Goal: Information Seeking & Learning: Learn about a topic

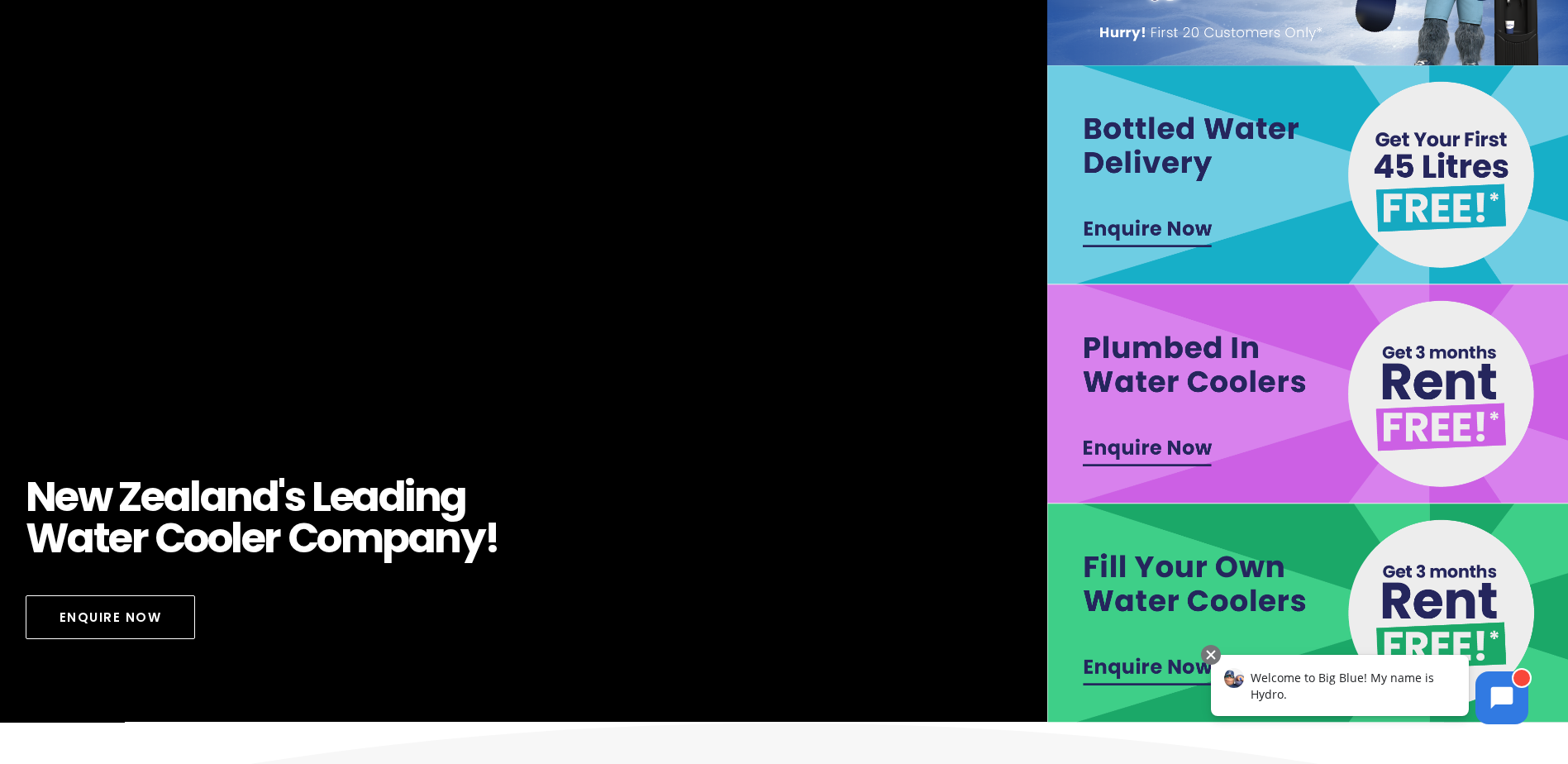
scroll to position [262, 0]
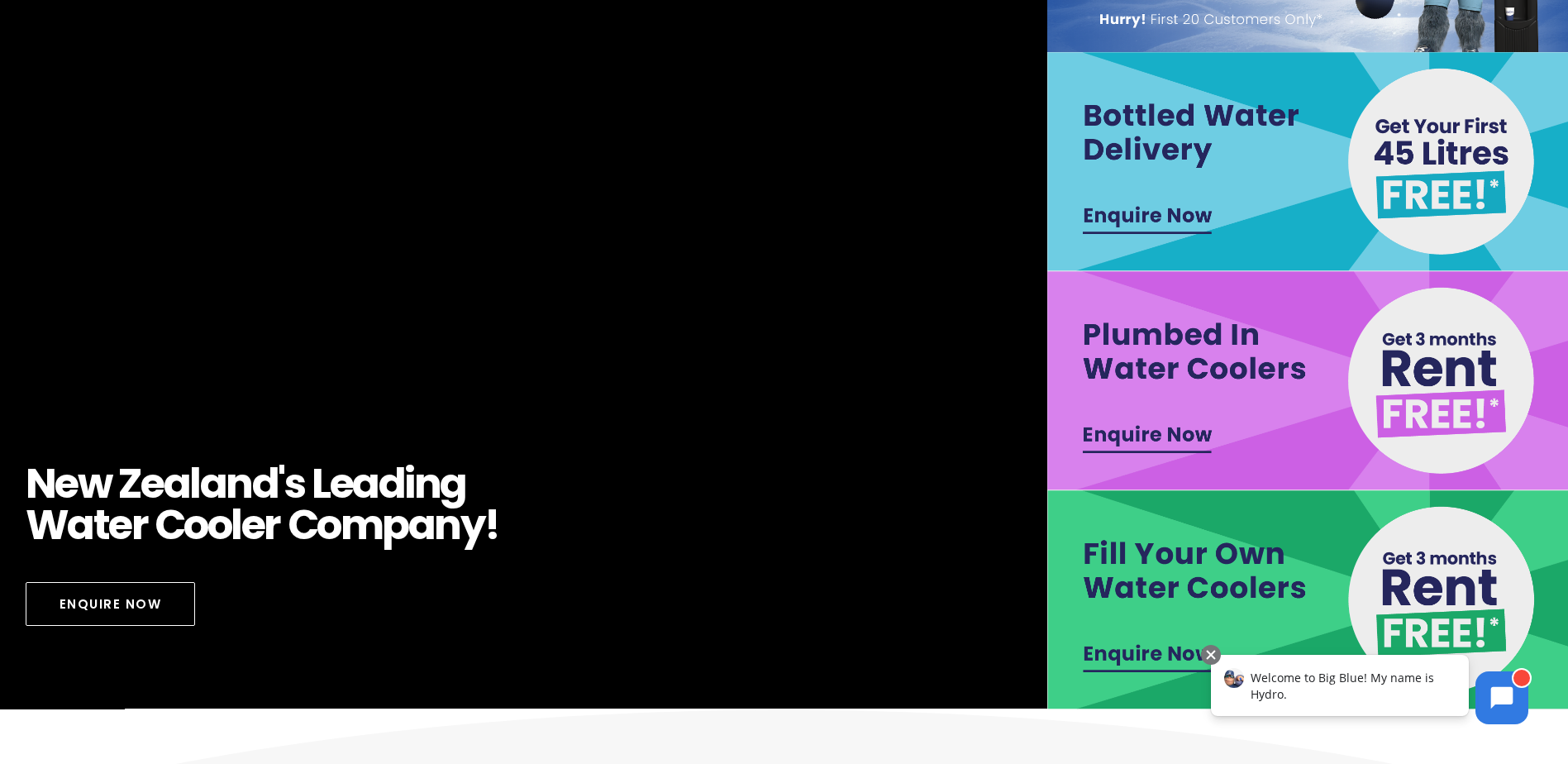
click at [1244, 341] on img at bounding box center [1310, 381] width 526 height 219
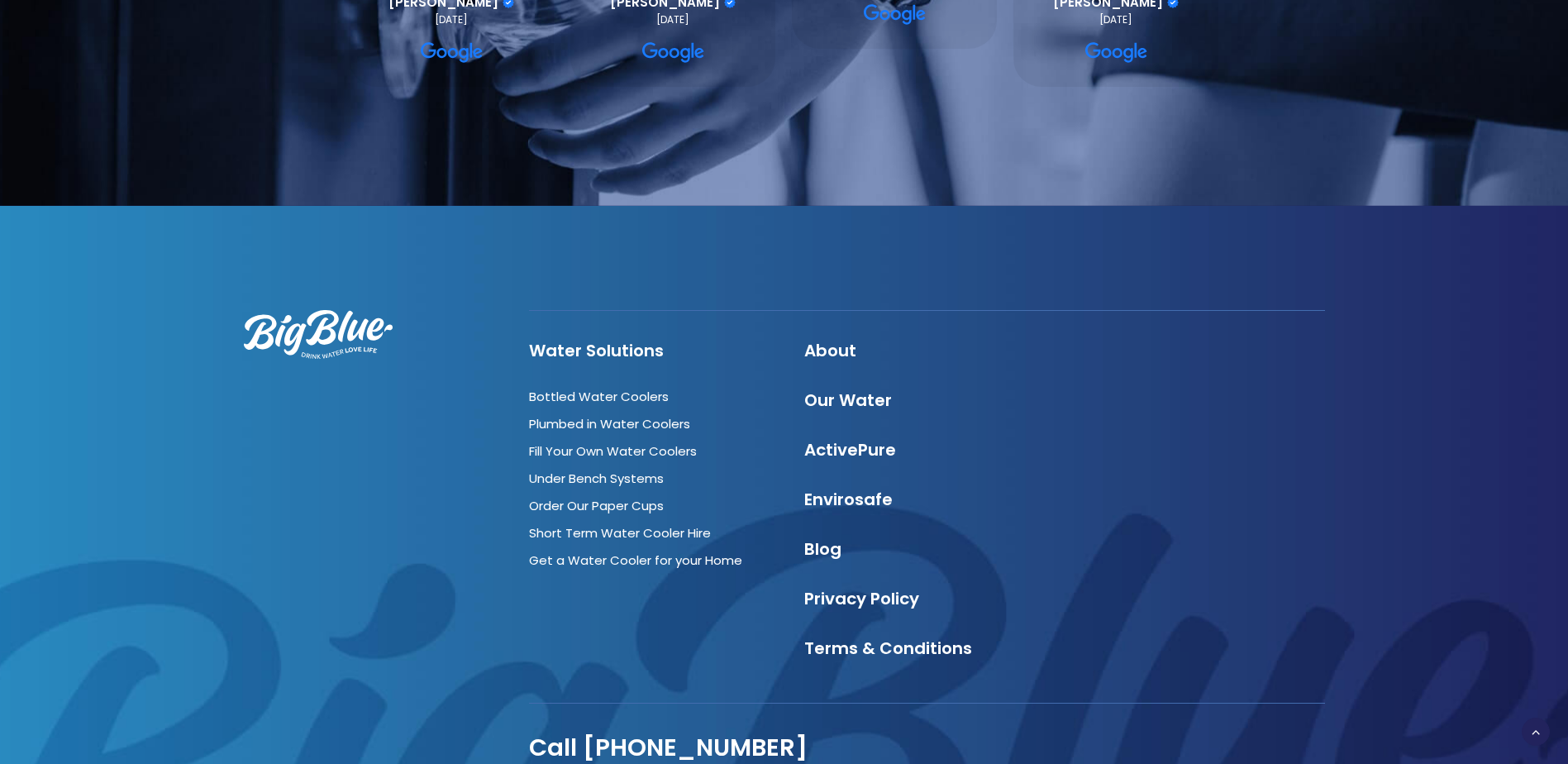
scroll to position [1907, 0]
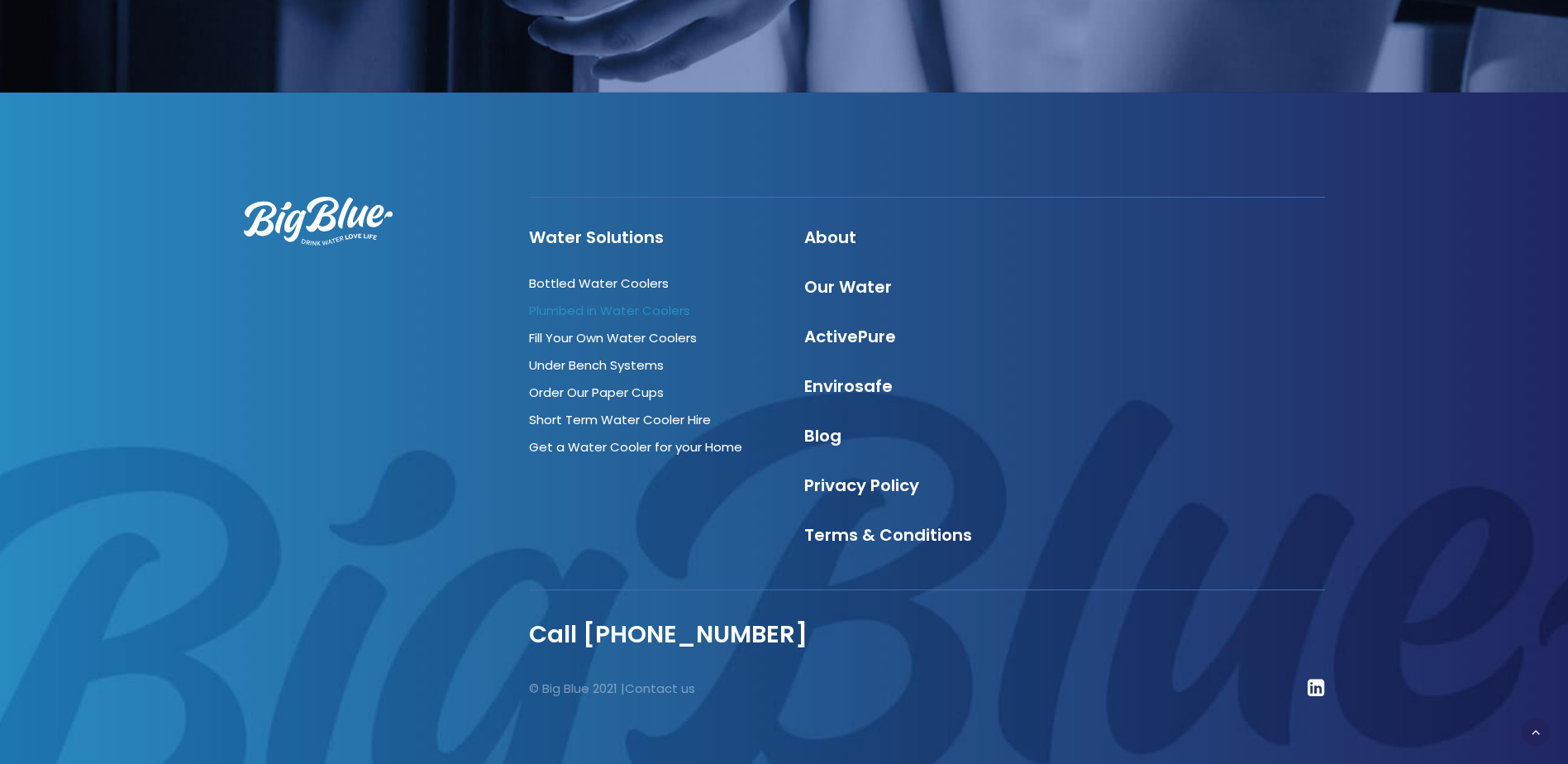
click at [588, 302] on link "Plumbed in Water Coolers" at bounding box center [610, 310] width 161 height 17
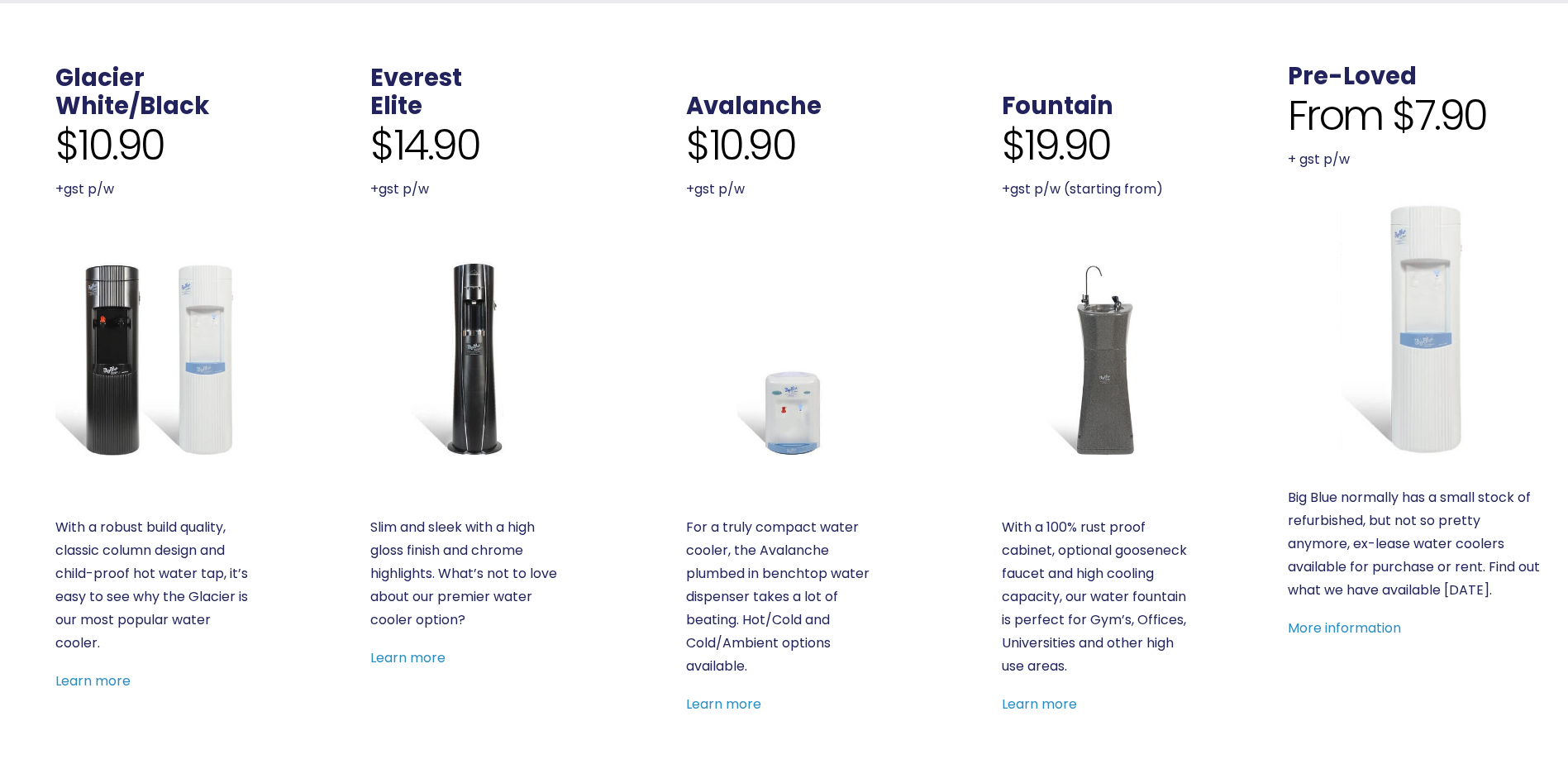
scroll to position [600, 0]
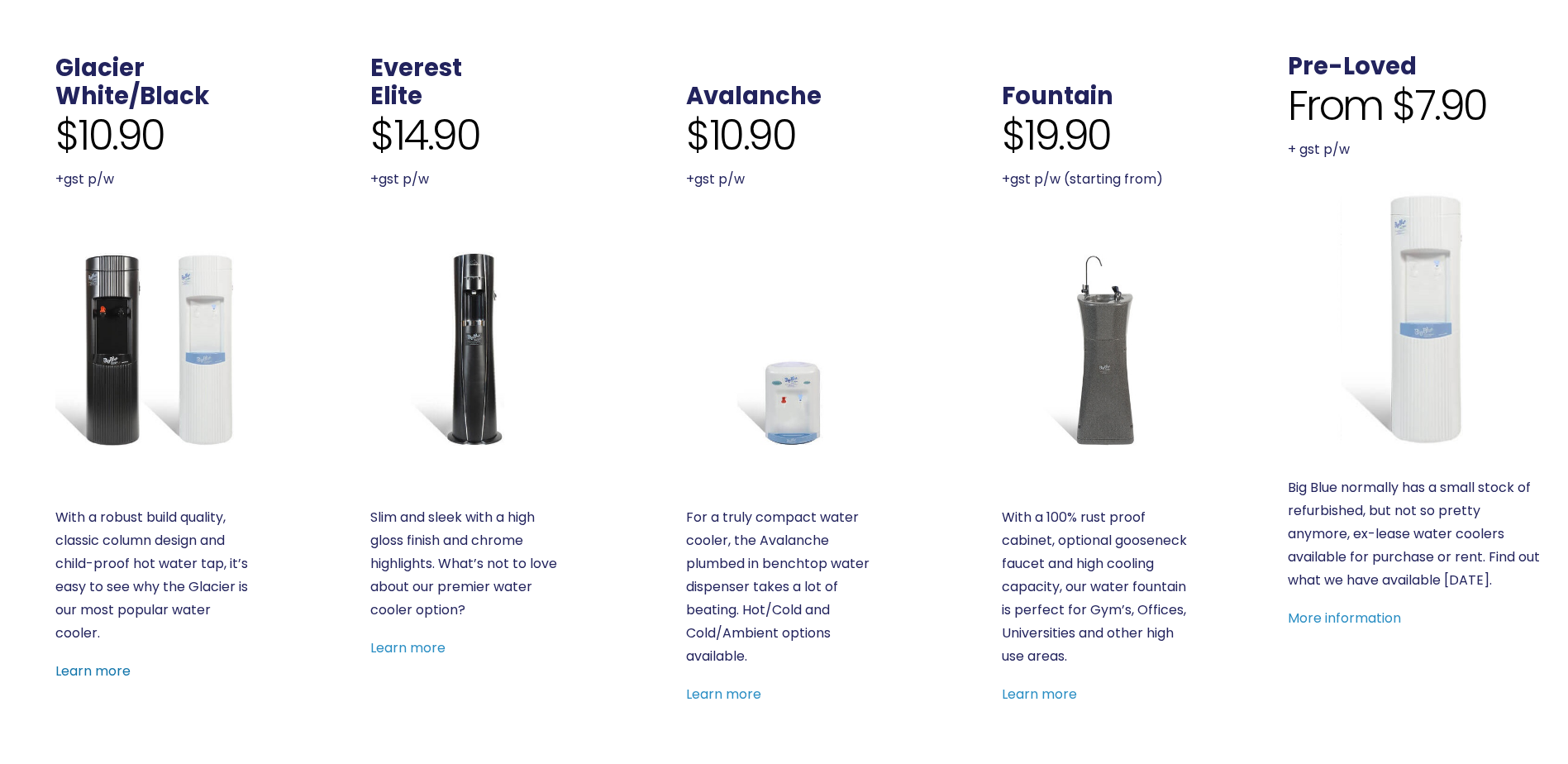
click at [79, 666] on link "Learn more" at bounding box center [93, 672] width 76 height 19
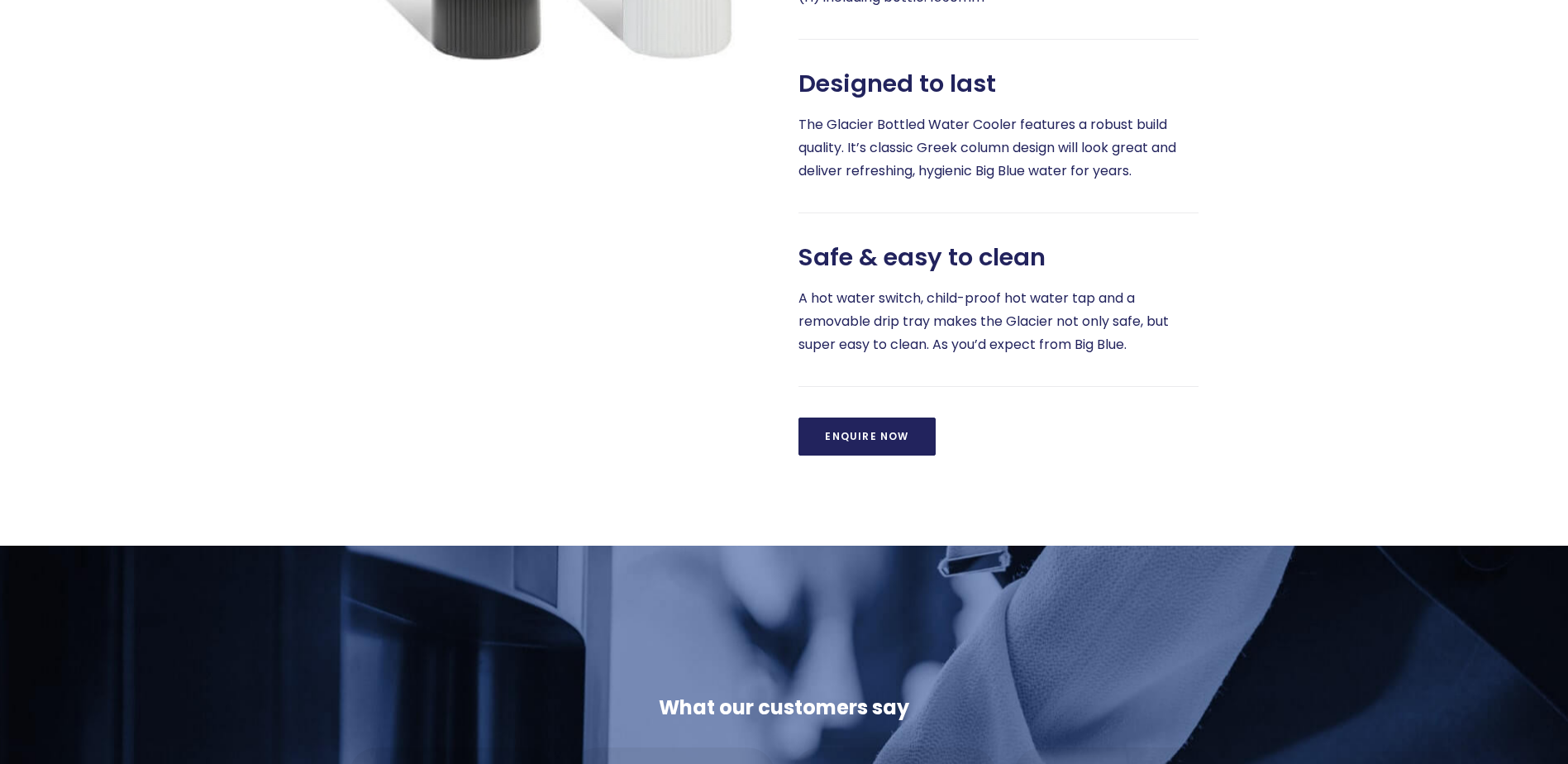
scroll to position [124, 0]
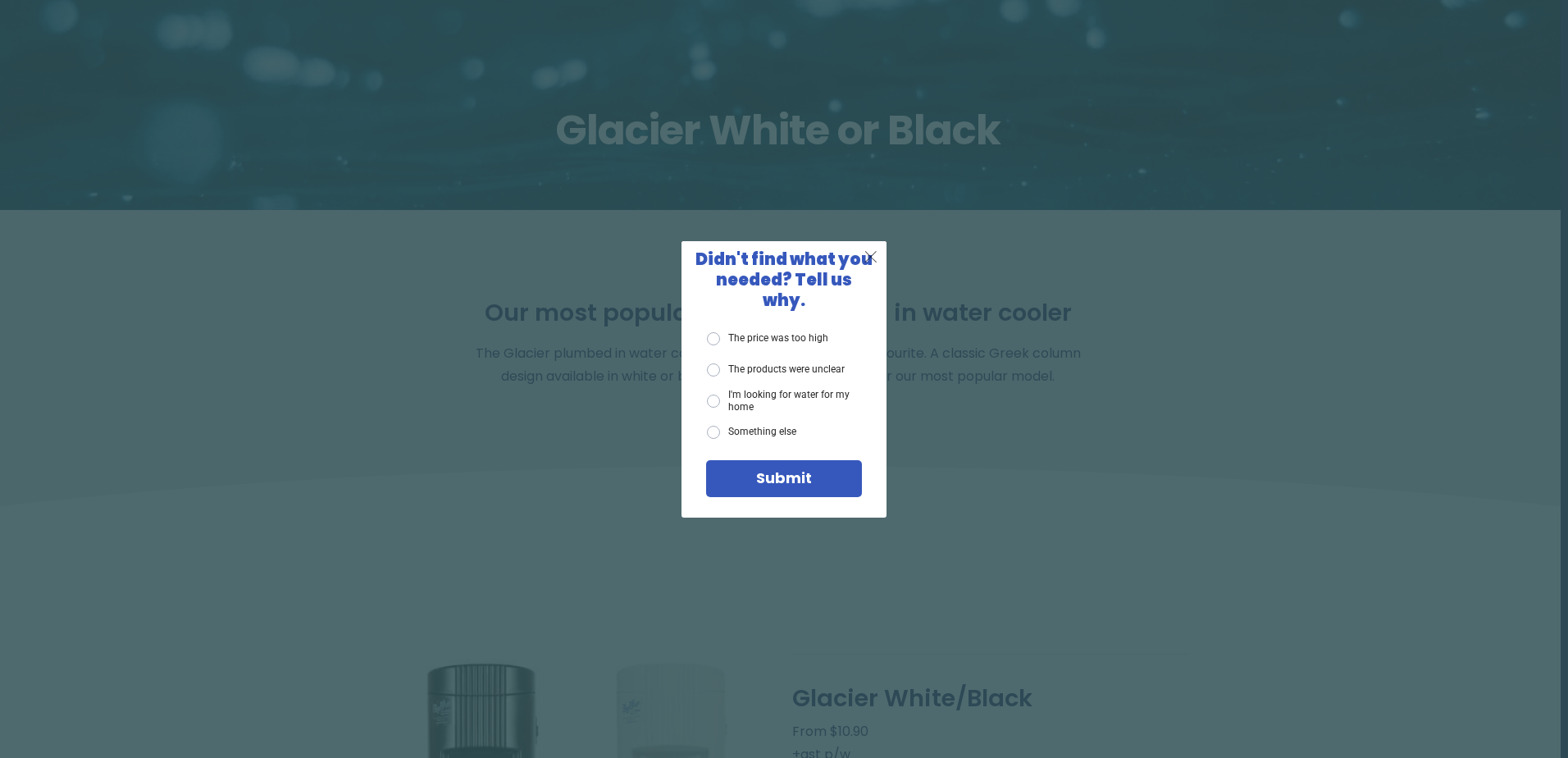
click at [873, 263] on span "X" at bounding box center [870, 256] width 14 height 20
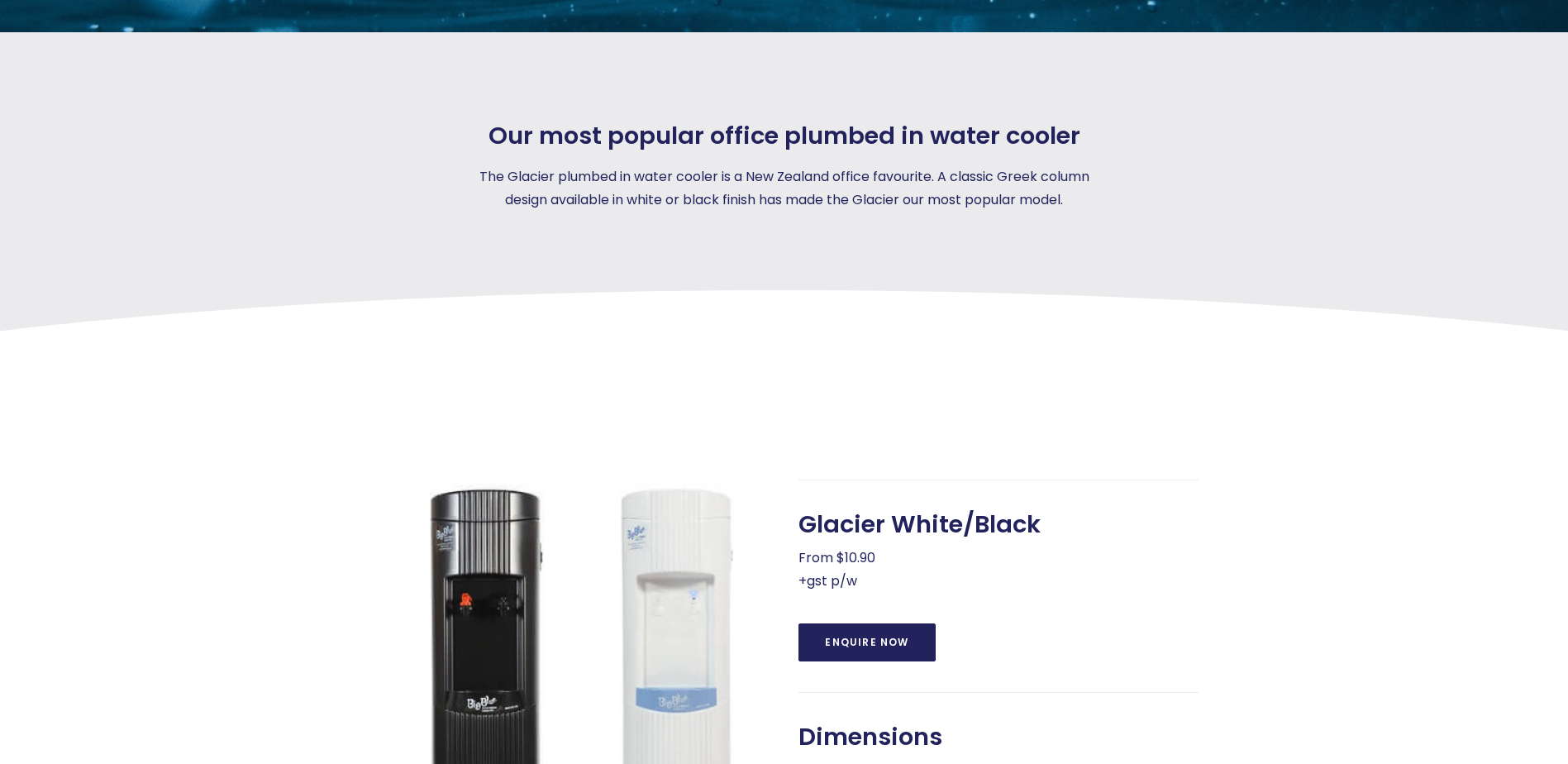
scroll to position [0, 0]
